Goal: Find specific page/section: Find specific page/section

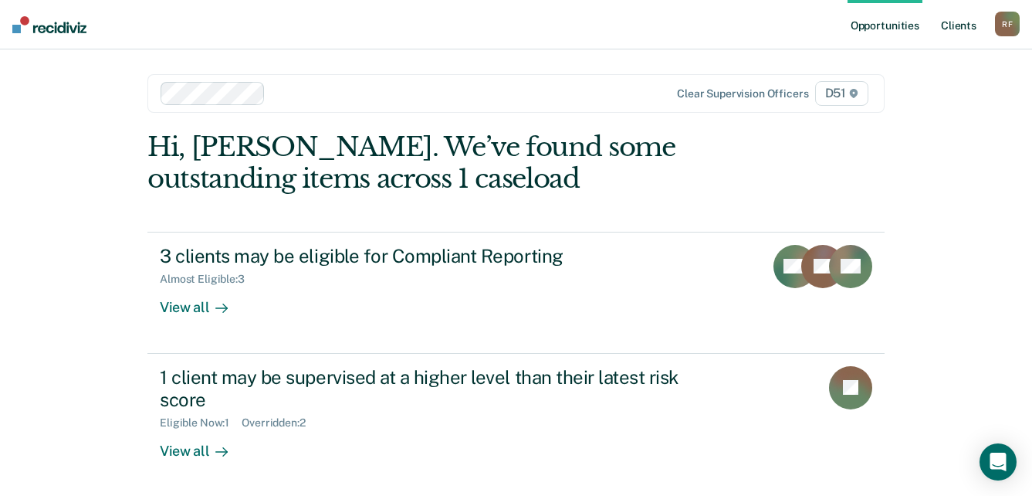
click at [967, 29] on link "Client s" at bounding box center [959, 24] width 42 height 49
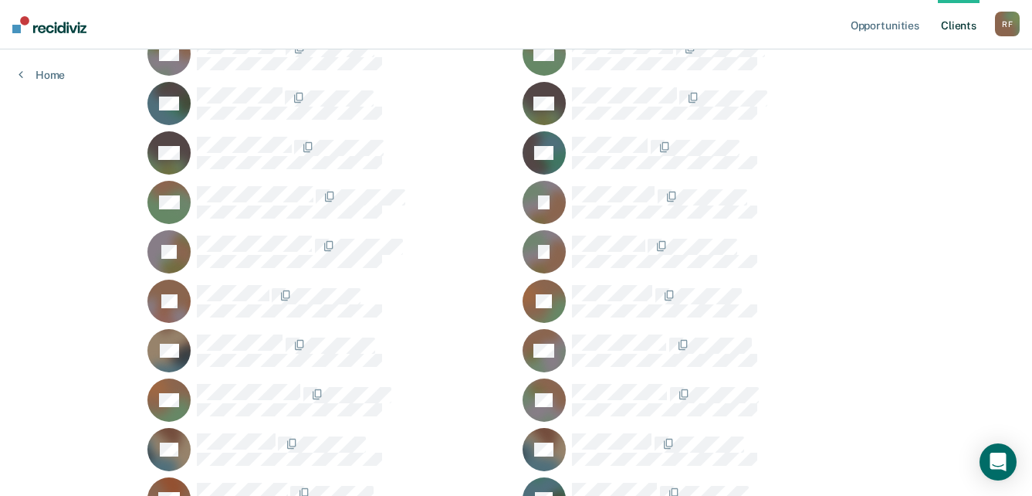
scroll to position [926, 0]
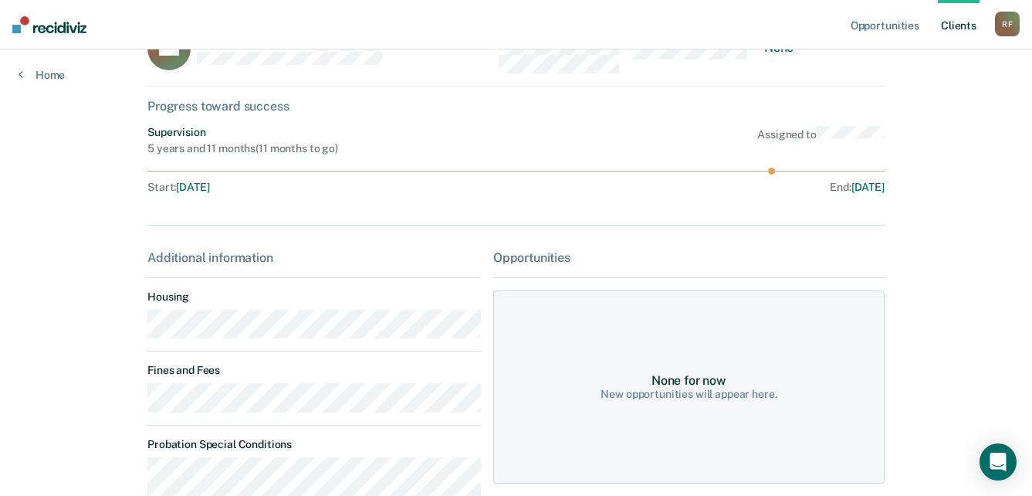
scroll to position [77, 0]
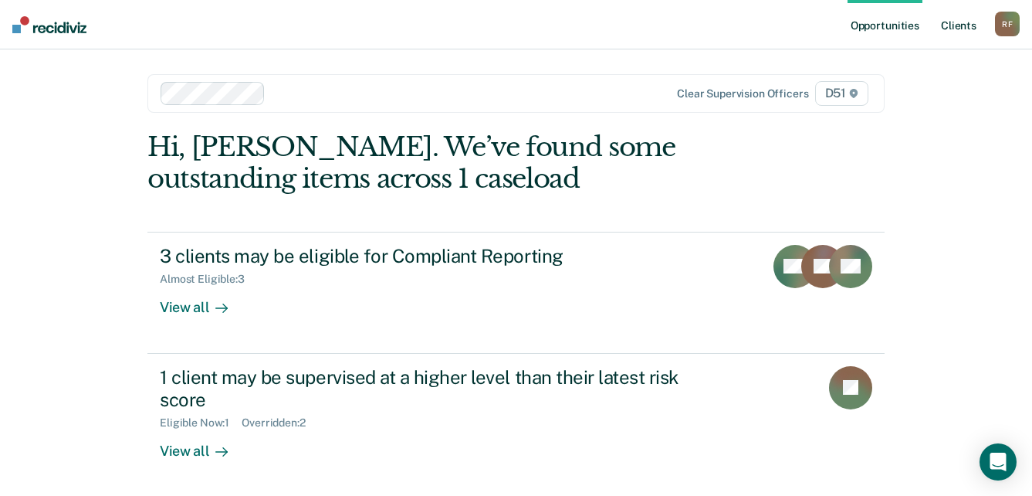
click at [963, 25] on link "Client s" at bounding box center [959, 24] width 42 height 49
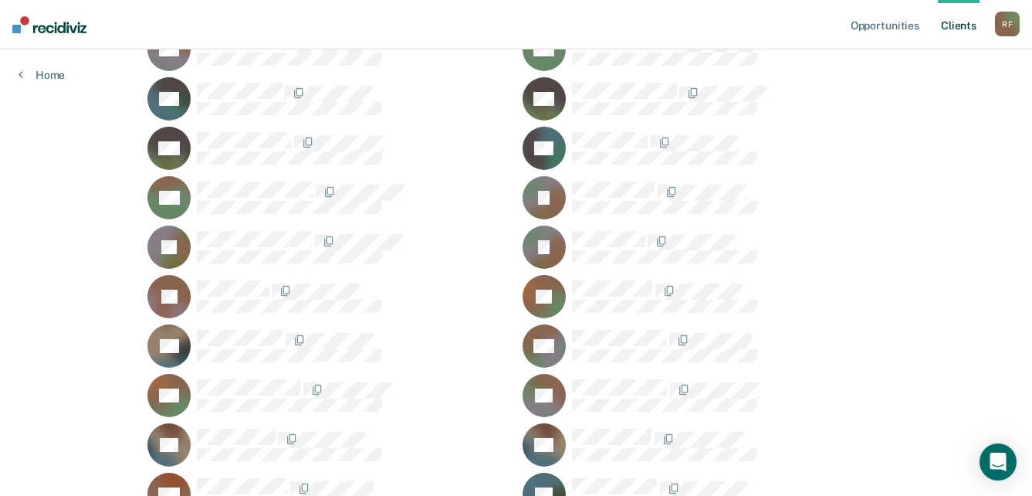
scroll to position [926, 0]
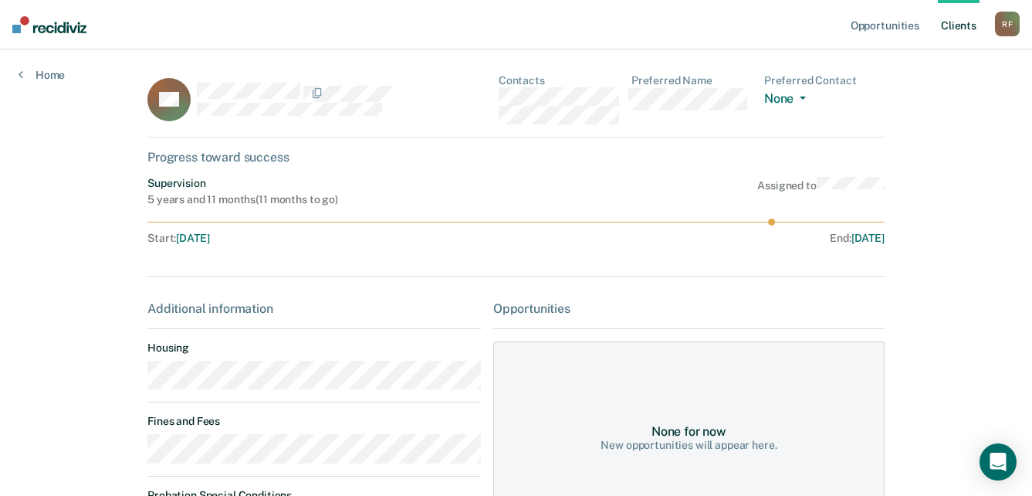
click at [134, 377] on main "BK Contacts Preferred Name Preferred Contact None Call Text Email None Progress…" at bounding box center [516, 411] width 774 height 724
click at [502, 98] on div "BK Contacts Preferred Name Preferred Contact None Call Text Email None" at bounding box center [515, 105] width 737 height 63
click at [500, 97] on div "PK Contacts Preferred Name Preferred Contact None Call Text Email None" at bounding box center [515, 105] width 737 height 63
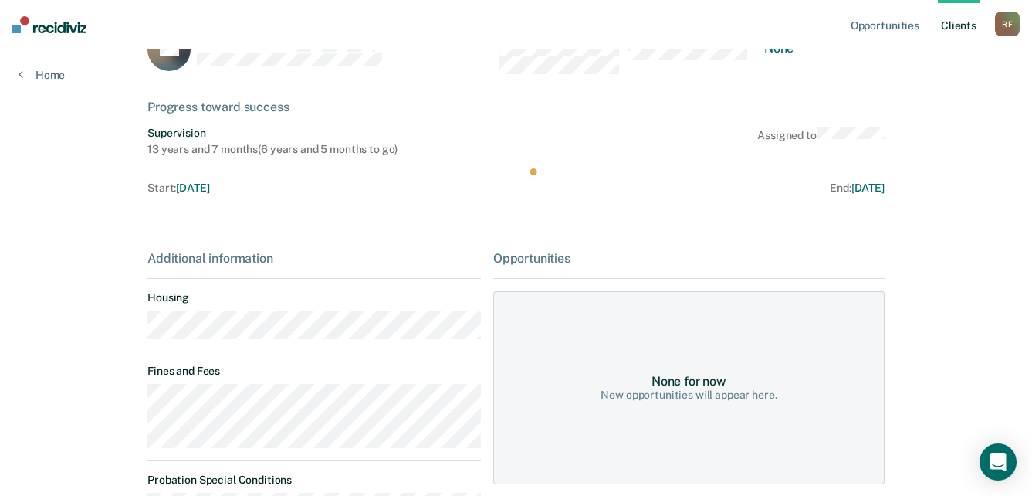
scroll to position [77, 0]
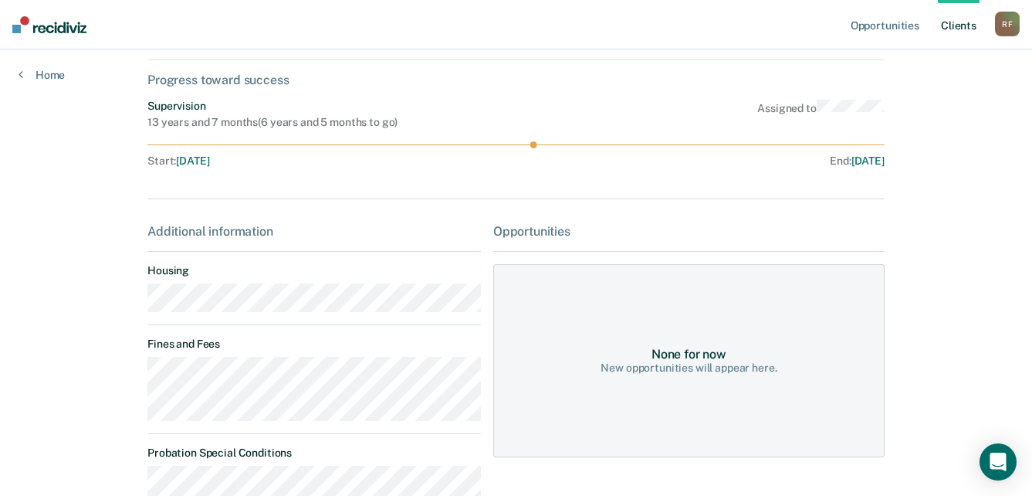
click at [135, 306] on main "PK Contacts Preferred Name Preferred Contact None Call Text Email None Progress…" at bounding box center [516, 384] width 774 height 824
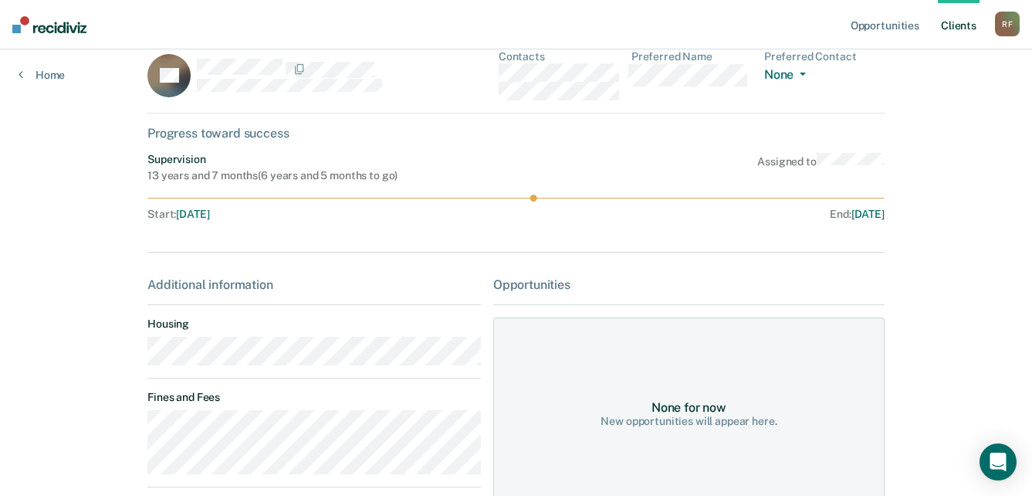
scroll to position [0, 0]
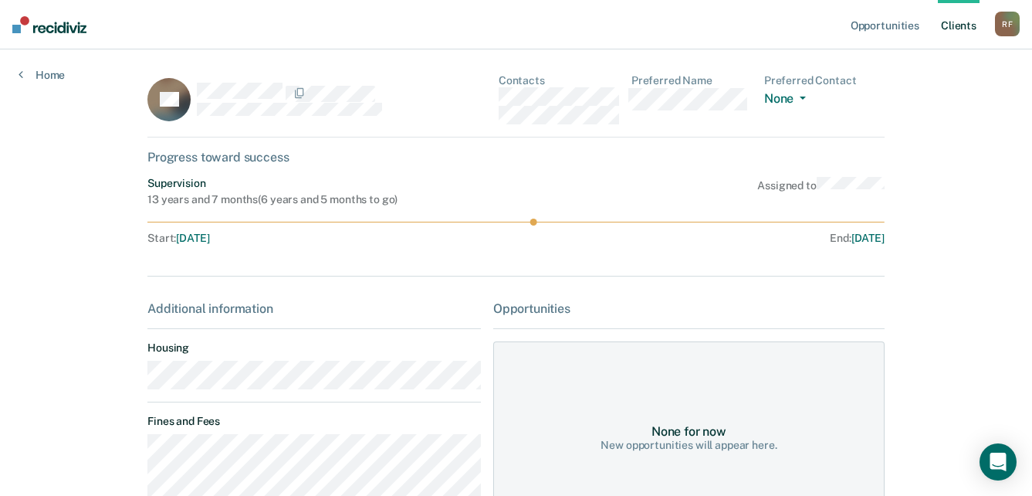
click at [496, 98] on div "PK Contacts Preferred Name Preferred Contact None Call Text Email None" at bounding box center [515, 105] width 737 height 63
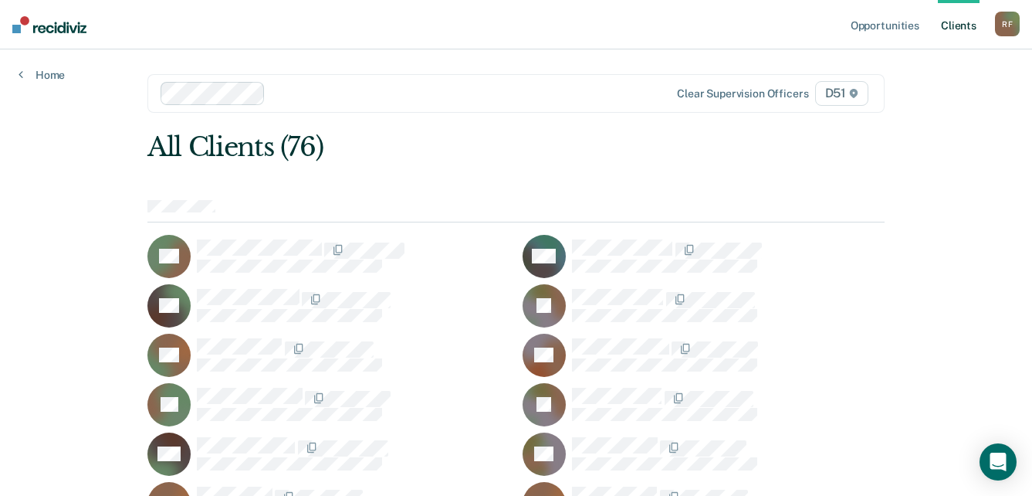
scroll to position [232, 0]
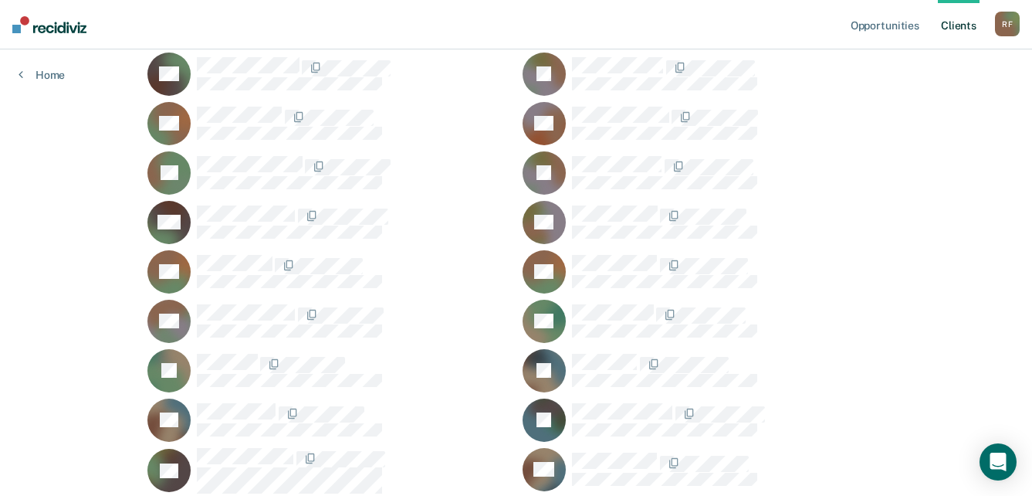
click at [949, 25] on link "Client s" at bounding box center [959, 24] width 42 height 49
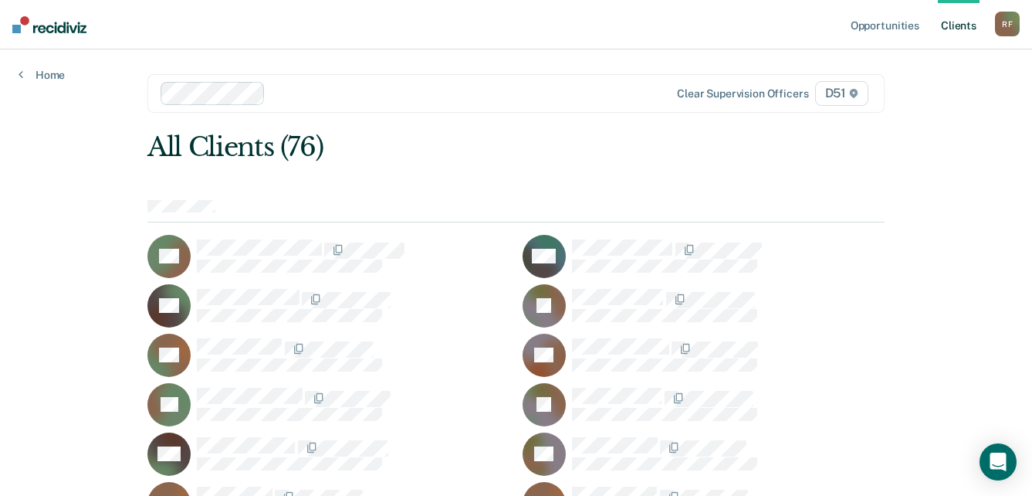
click at [1007, 24] on div "R F" at bounding box center [1007, 24] width 25 height 25
click at [914, 98] on link "Log Out" at bounding box center [945, 101] width 124 height 13
